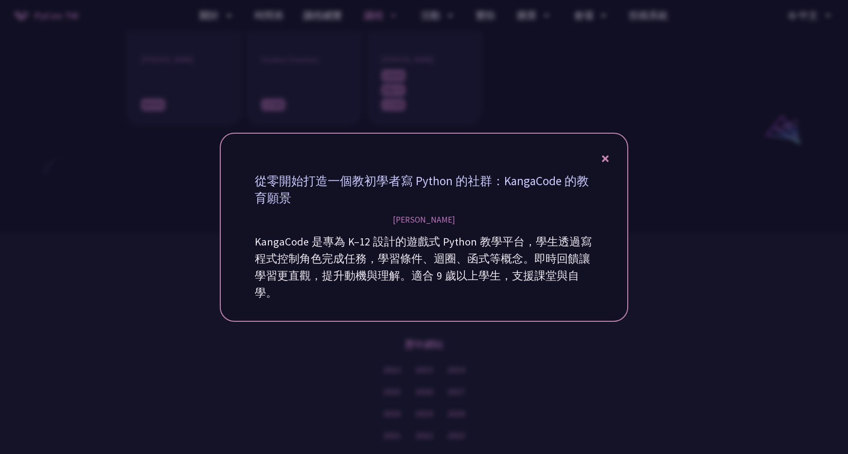
click at [508, 287] on p "KangaCode 是專為 K–12 設計的遊戲式 Python 教學平台，學生透過寫程式控制角色完成任務，學習條件、迴圈、函式等概念。即時回饋讓學習更直觀，…" at bounding box center [424, 267] width 338 height 68
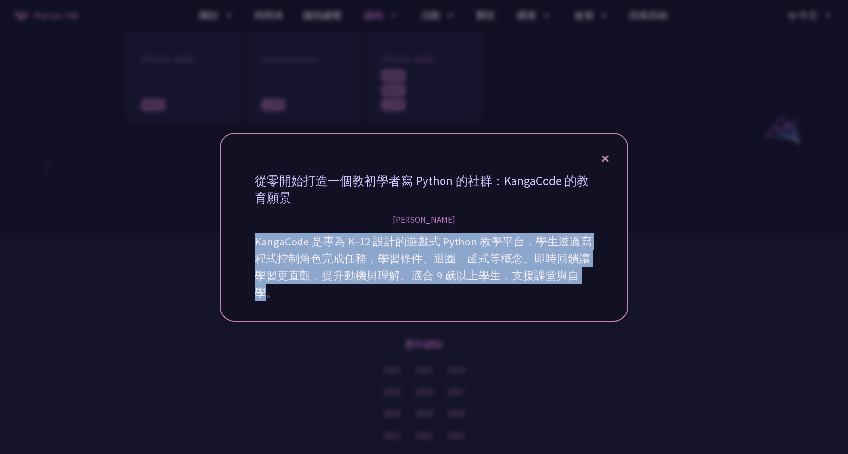
drag, startPoint x: 264, startPoint y: 288, endPoint x: 246, endPoint y: 243, distance: 48.8
click at [246, 243] on div "從零開始打造一個教初學者寫 Python 的社群：KangaCode 的教育願景 [PERSON_NAME] KangaCode 是專為 K–12 設計的遊戲…" at bounding box center [424, 227] width 408 height 189
click at [280, 280] on p "KangaCode 是專為 K–12 設計的遊戲式 Python 教學平台，學生透過寫程式控制角色完成任務，學習條件、迴圈、函式等概念。即時回饋讓學習更直觀，…" at bounding box center [424, 267] width 338 height 68
drag, startPoint x: 273, startPoint y: 300, endPoint x: 246, endPoint y: 243, distance: 62.9
click at [246, 243] on div "從零開始打造一個教初學者寫 Python 的社群：KangaCode 的教育願景 [PERSON_NAME] KangaCode 是專為 K–12 設計的遊戲…" at bounding box center [424, 227] width 408 height 189
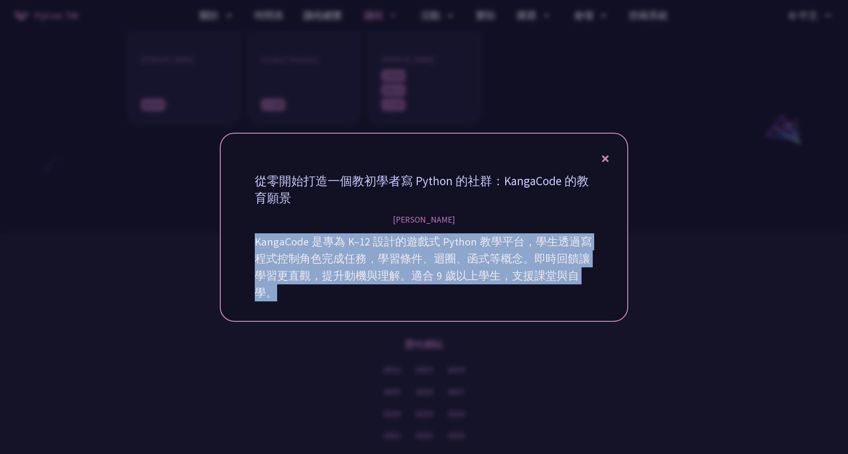
copy p "KangaCode 是專為 K–12 設計的遊戲式 Python 教學平台，學生透過寫程式控制角色完成任務，學習條件、迴圈、函式等概念。即時回饋讓學習更直觀，…"
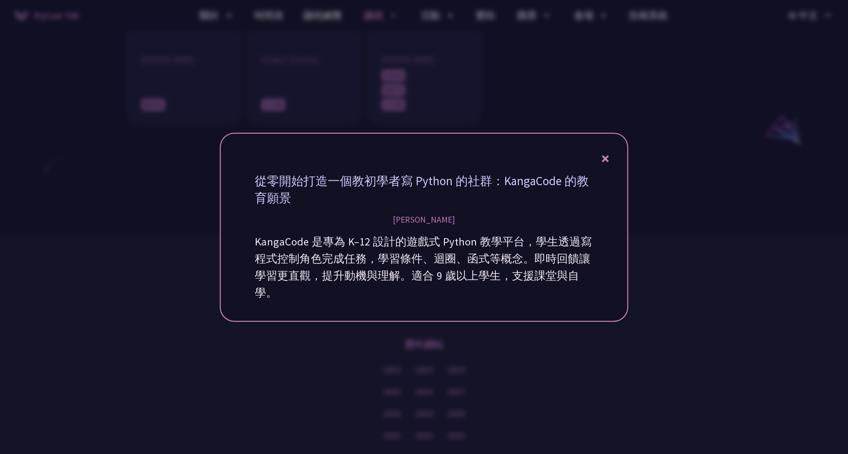
click at [372, 274] on p "KangaCode 是專為 K–12 設計的遊戲式 Python 教學平台，學生透過寫程式控制角色完成任務，學習條件、迴圈、函式等概念。即時回饋讓學習更直觀，…" at bounding box center [424, 267] width 338 height 68
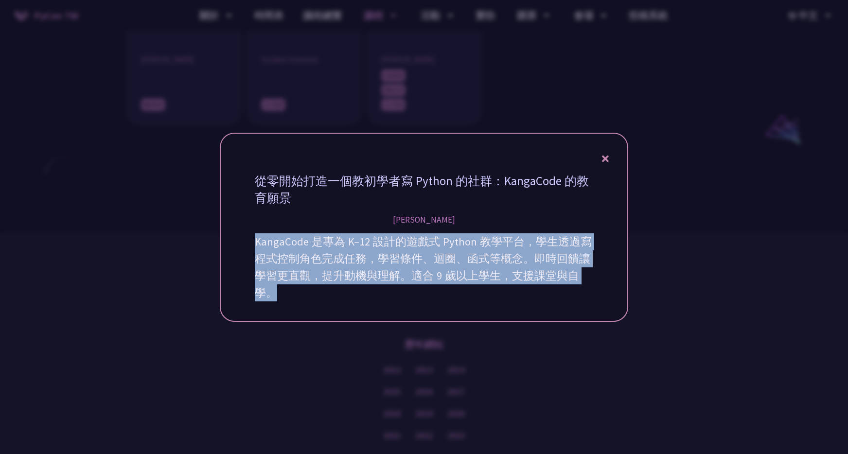
drag, startPoint x: 321, startPoint y: 297, endPoint x: 247, endPoint y: 238, distance: 94.1
click at [247, 238] on div "從零開始打造一個教初學者寫 Python 的社群：KangaCode 的教育願景 [PERSON_NAME] KangaCode 是專為 K–12 設計的遊戲…" at bounding box center [424, 227] width 408 height 189
copy p "KangaCode 是專為 K–12 設計的遊戲式 Python 教學平台，學生透過寫程式控制角色完成任務，學習條件、迴圈、函式等概念。即時回饋讓學習更直觀，…"
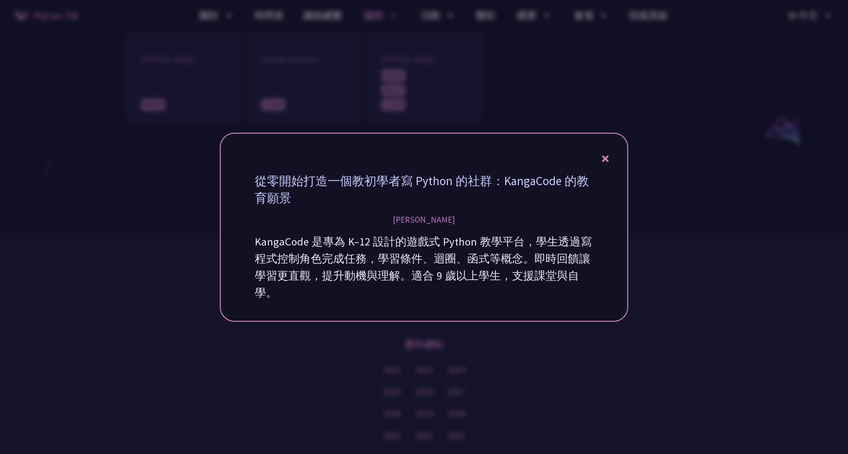
click at [608, 158] on icon at bounding box center [605, 159] width 7 height 12
